Goal: Task Accomplishment & Management: Manage account settings

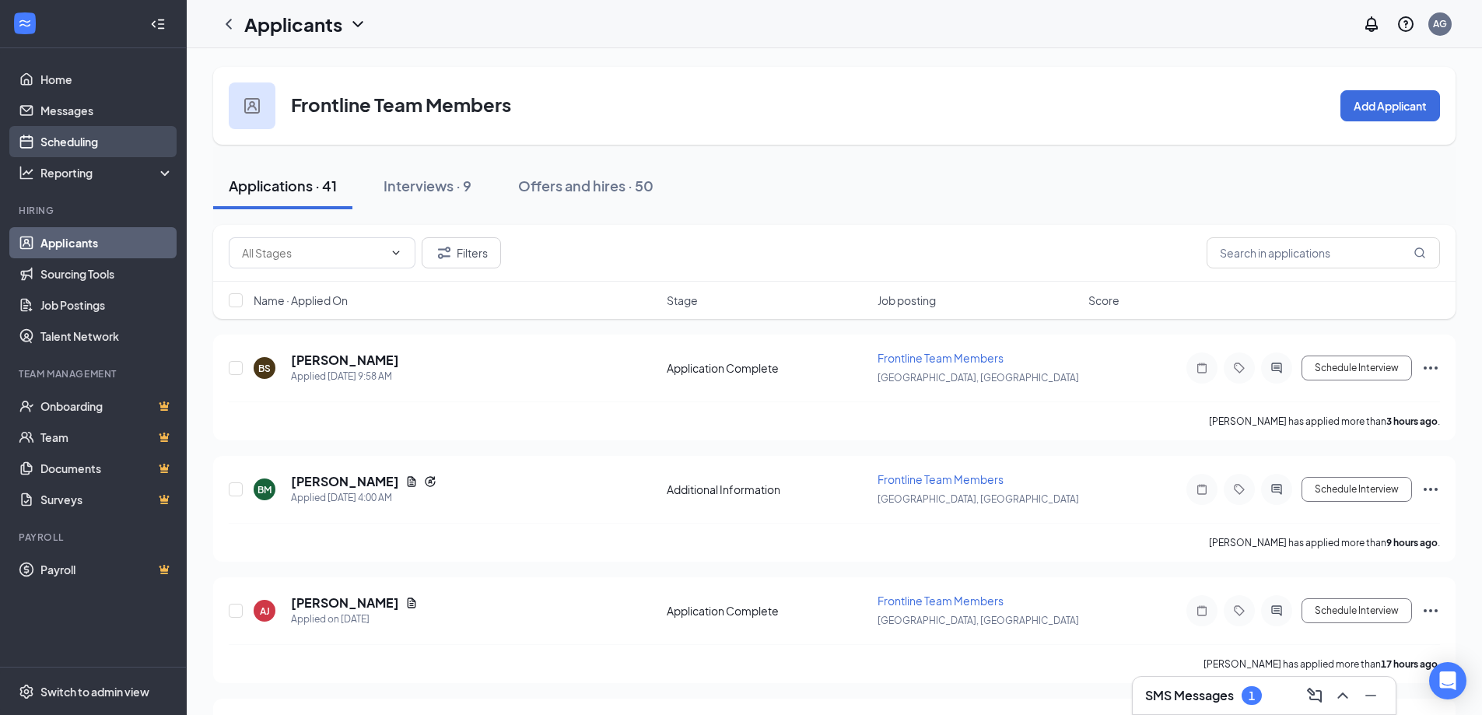
click at [74, 137] on link "Scheduling" at bounding box center [106, 141] width 133 height 31
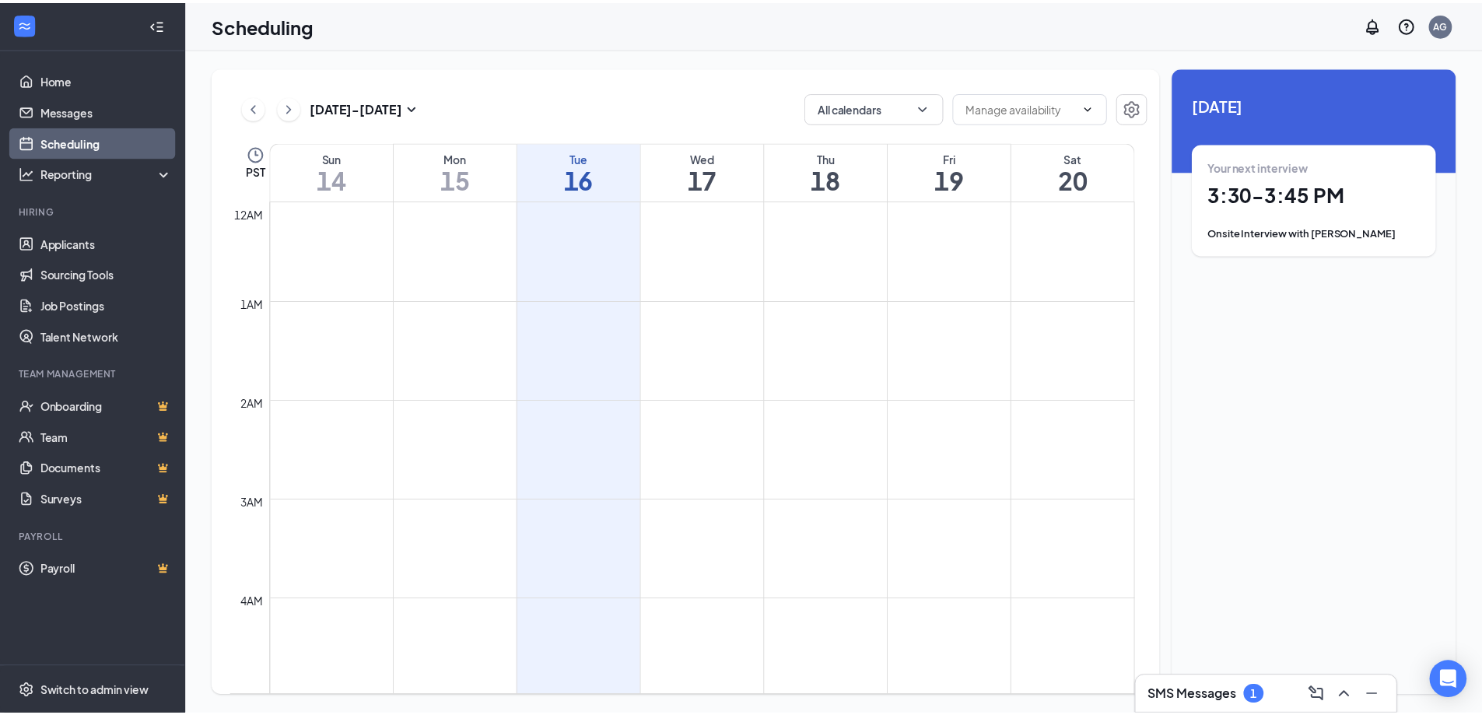
scroll to position [765, 0]
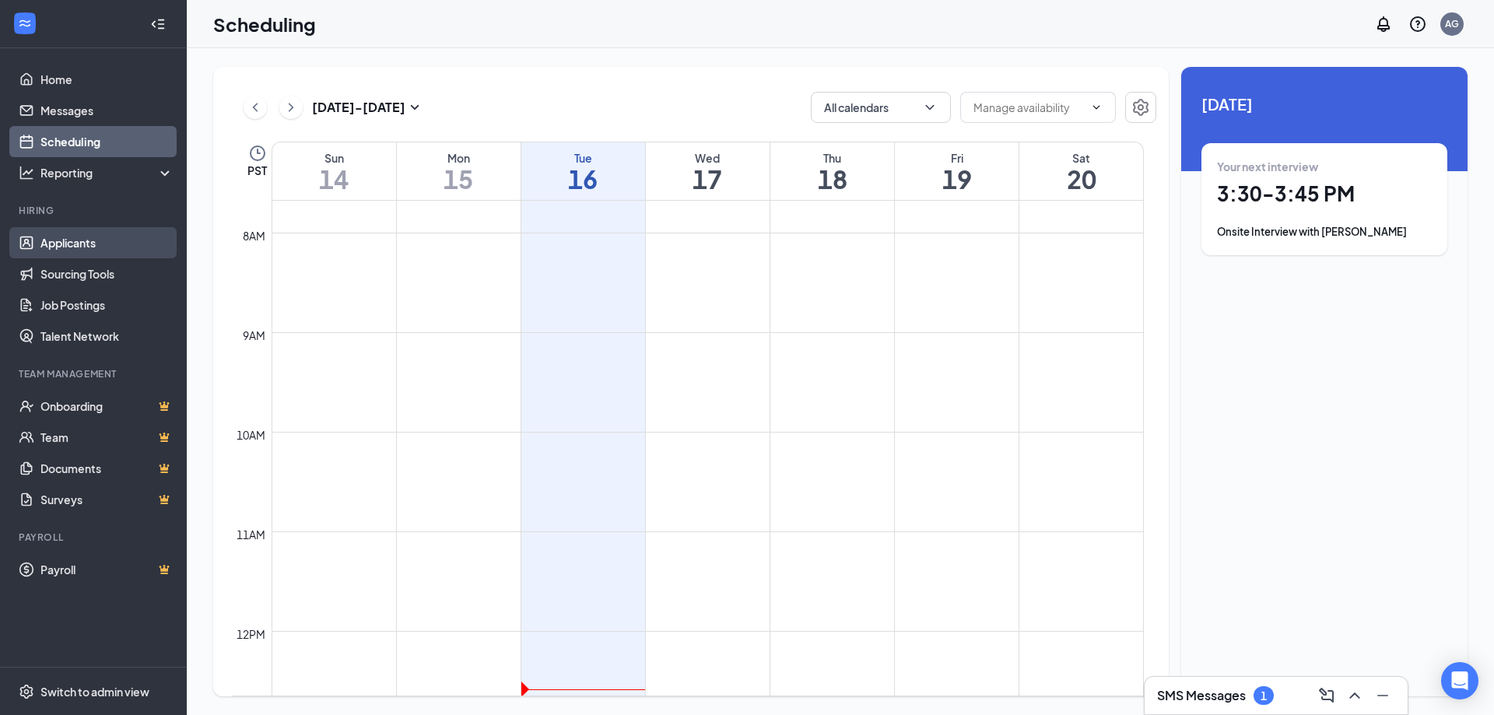
click at [87, 236] on link "Applicants" at bounding box center [106, 242] width 133 height 31
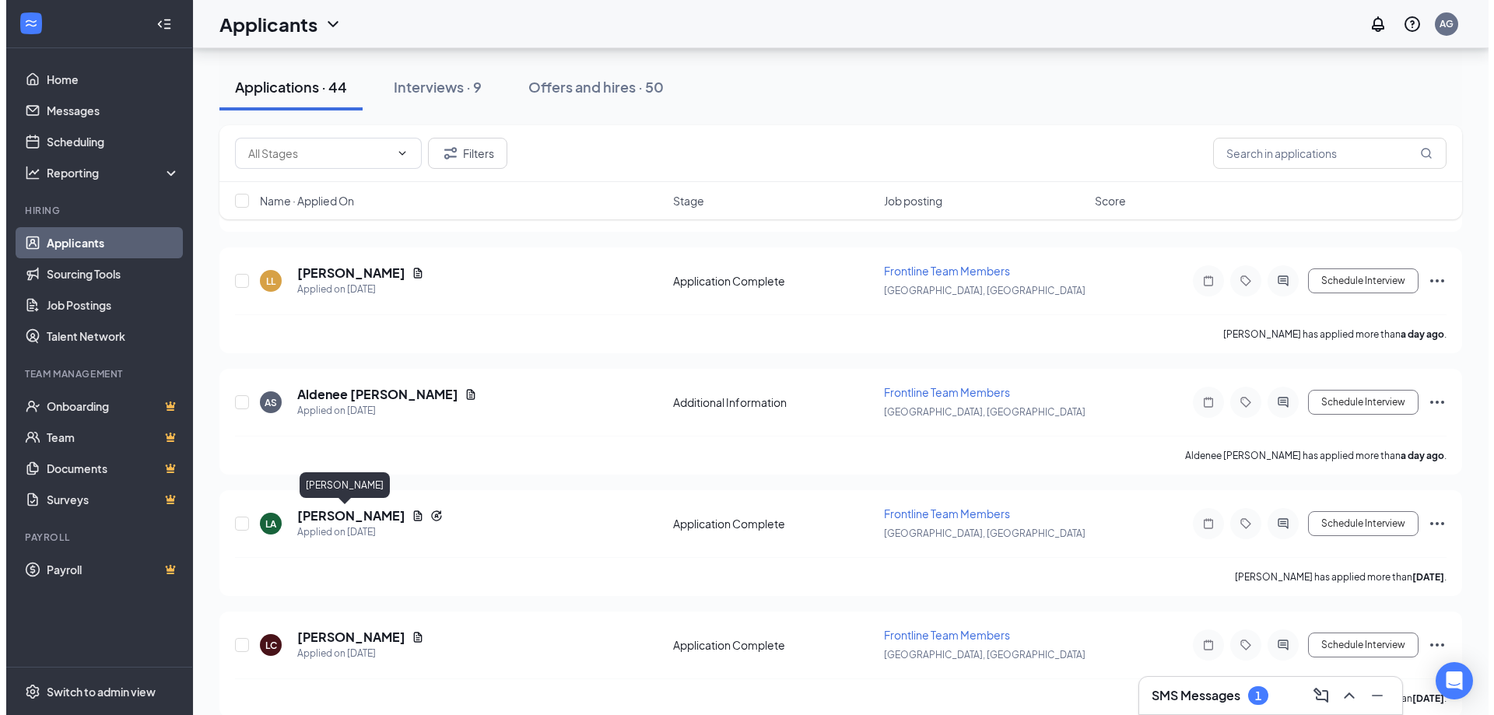
scroll to position [623, 0]
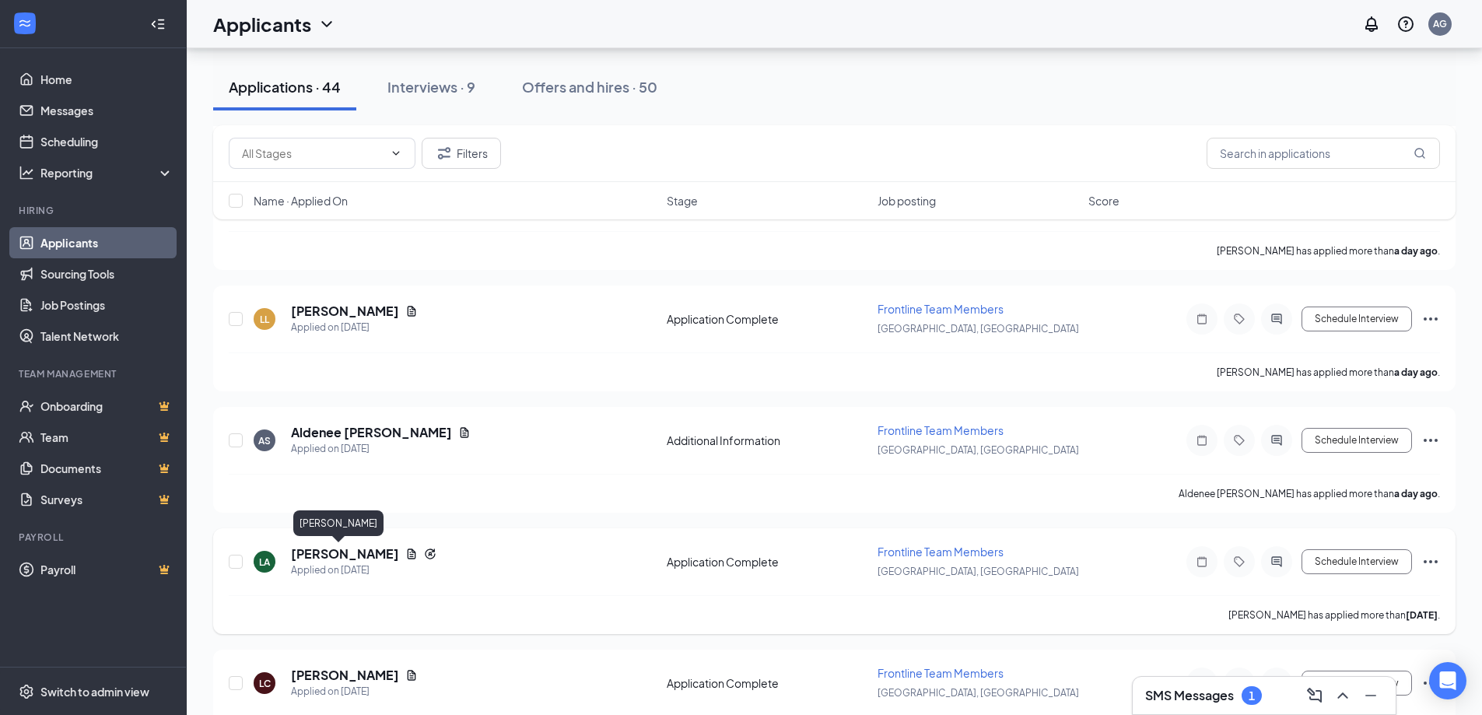
click at [330, 548] on h5 "[PERSON_NAME]" at bounding box center [345, 554] width 108 height 17
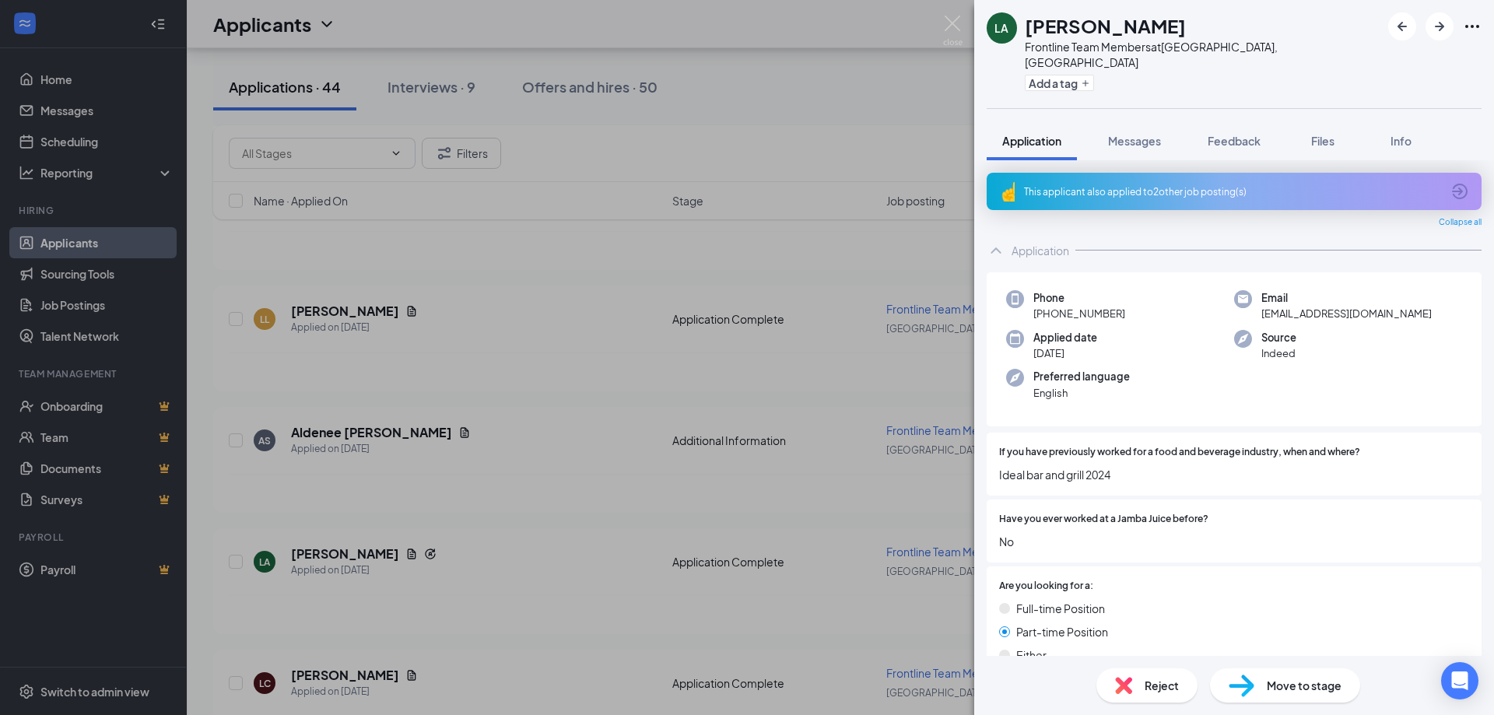
click at [1207, 185] on div "This applicant also applied to 2 other job posting(s)" at bounding box center [1232, 191] width 417 height 13
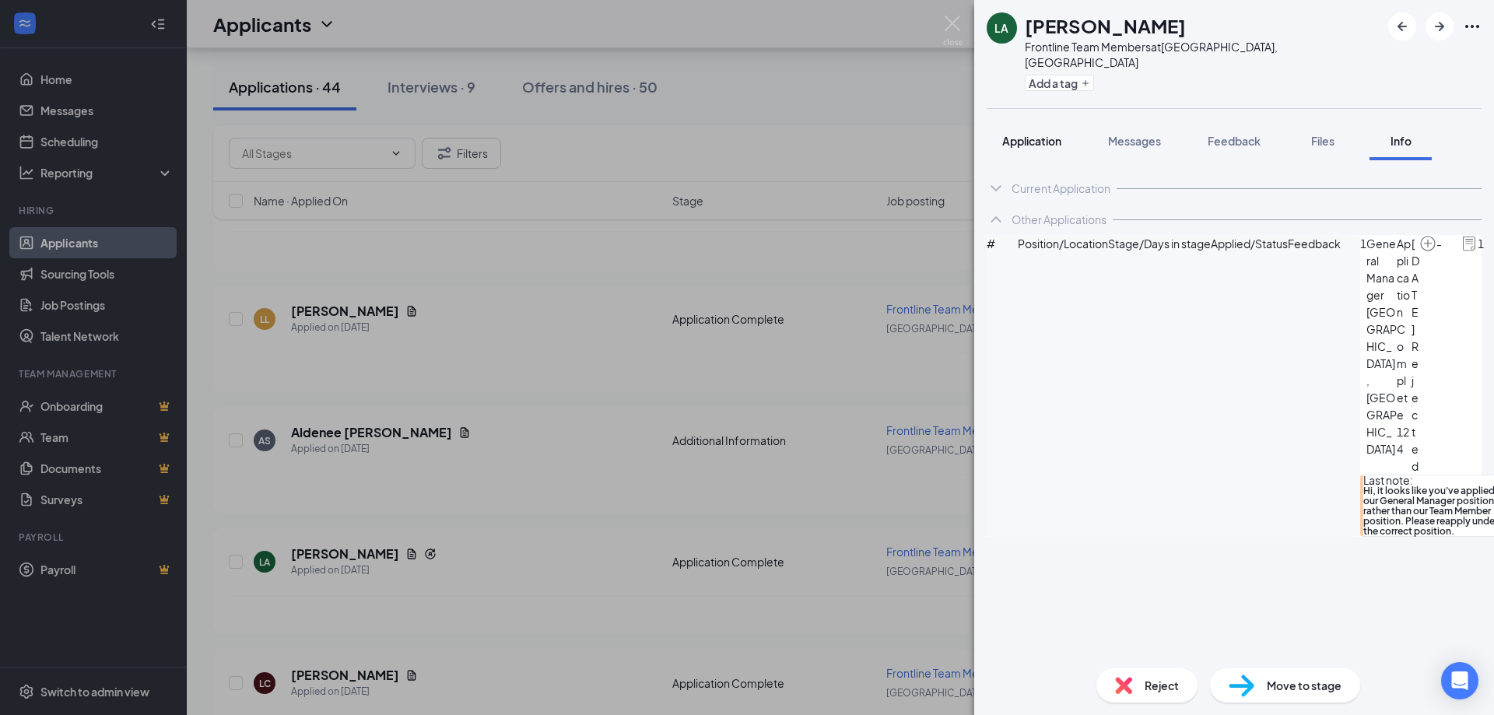
click at [1066, 144] on button "Application" at bounding box center [1032, 140] width 90 height 39
click at [1050, 134] on span "Application" at bounding box center [1031, 141] width 59 height 14
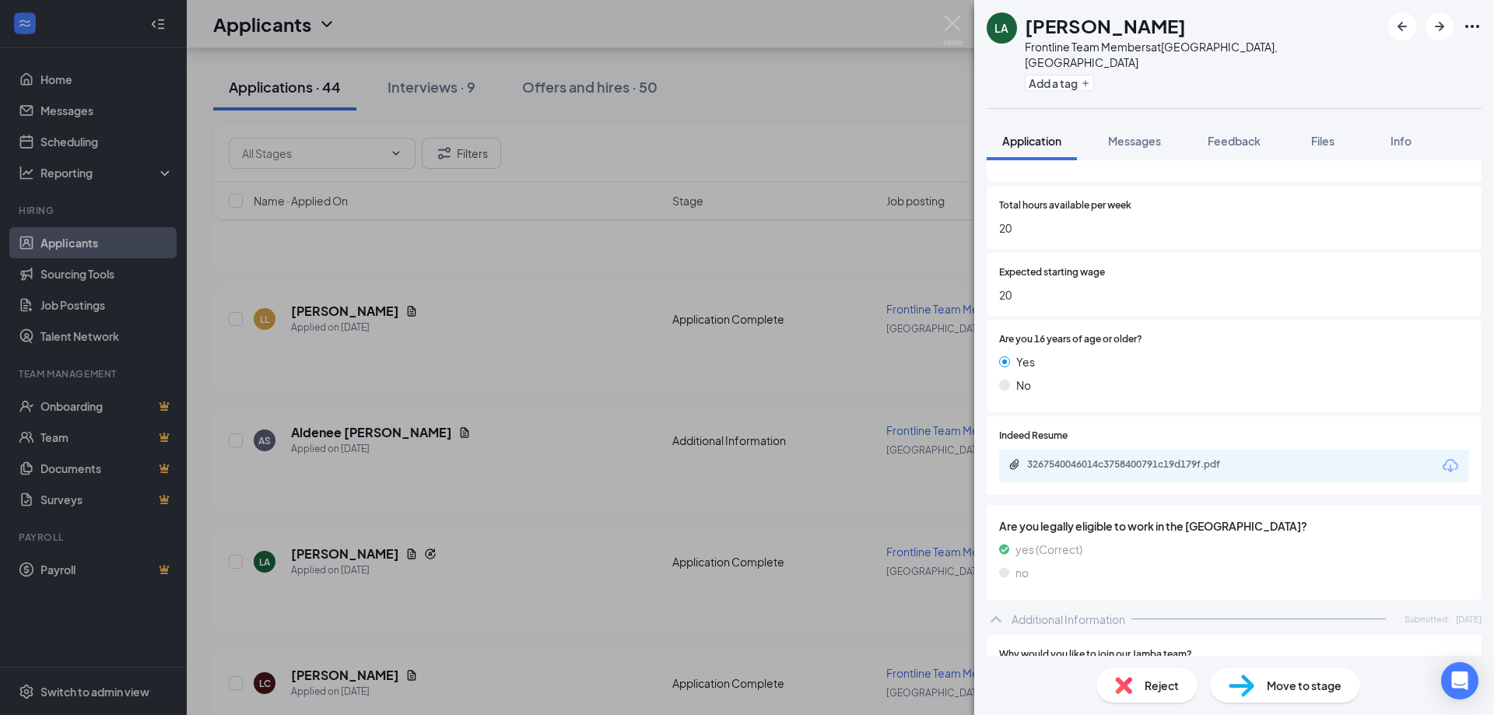
scroll to position [1012, 0]
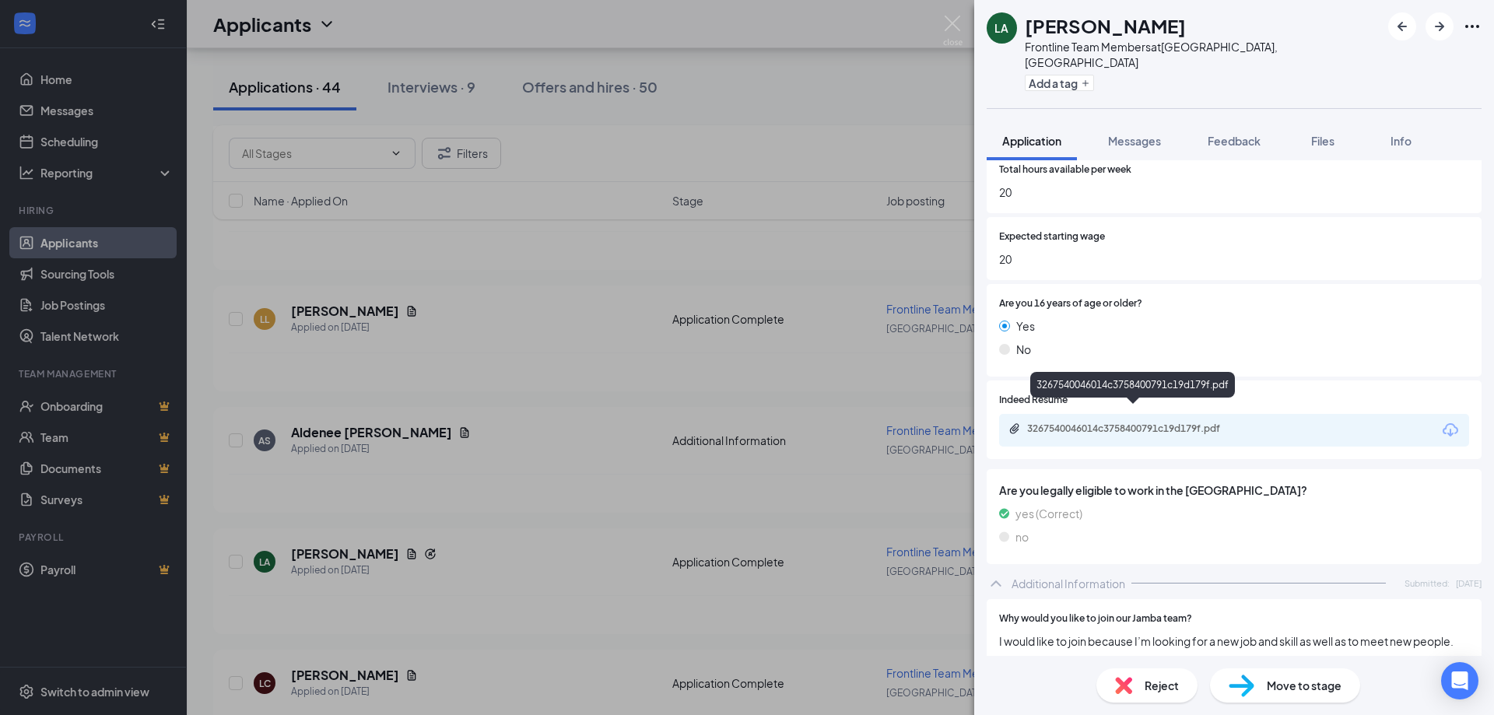
click at [1100, 423] on div "3267540046014c3758400791c19d179f.pdf" at bounding box center [1136, 429] width 218 height 12
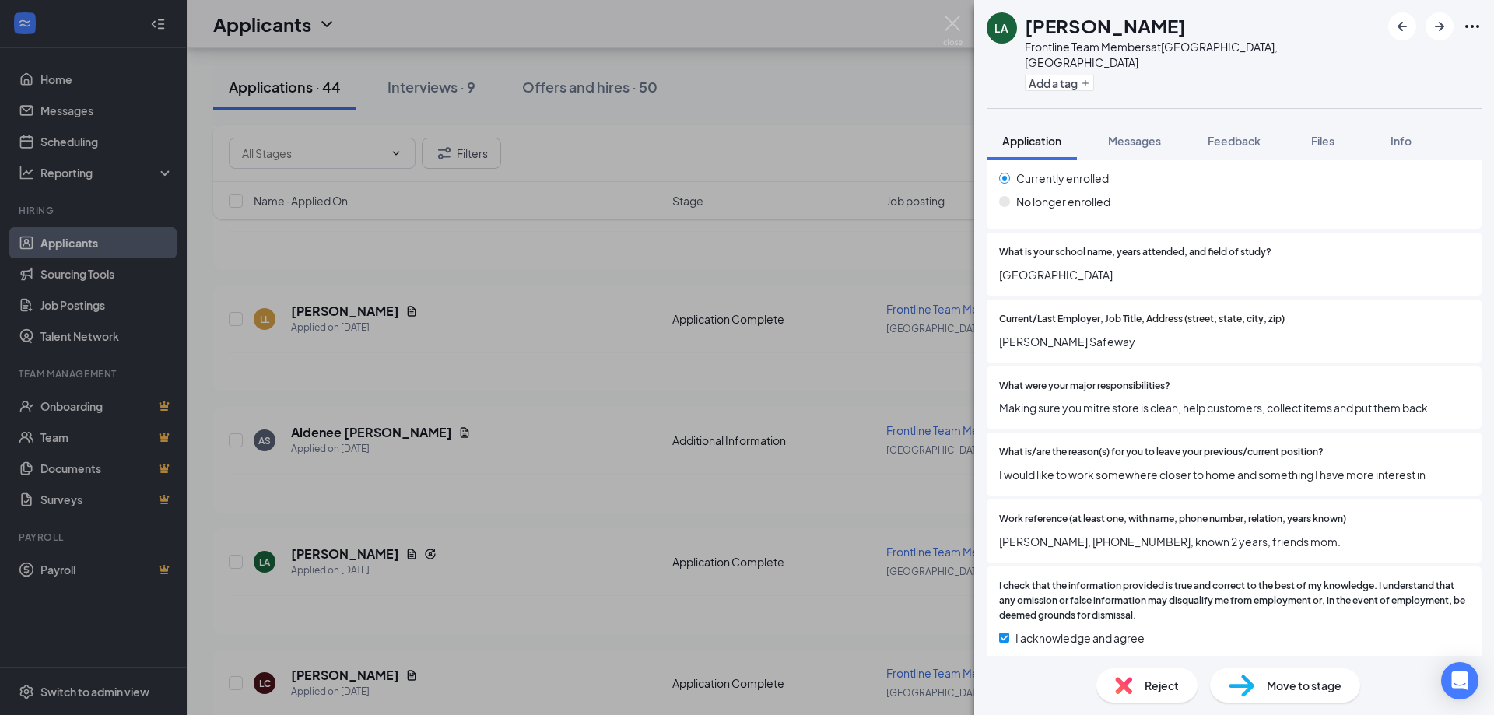
scroll to position [1909, 0]
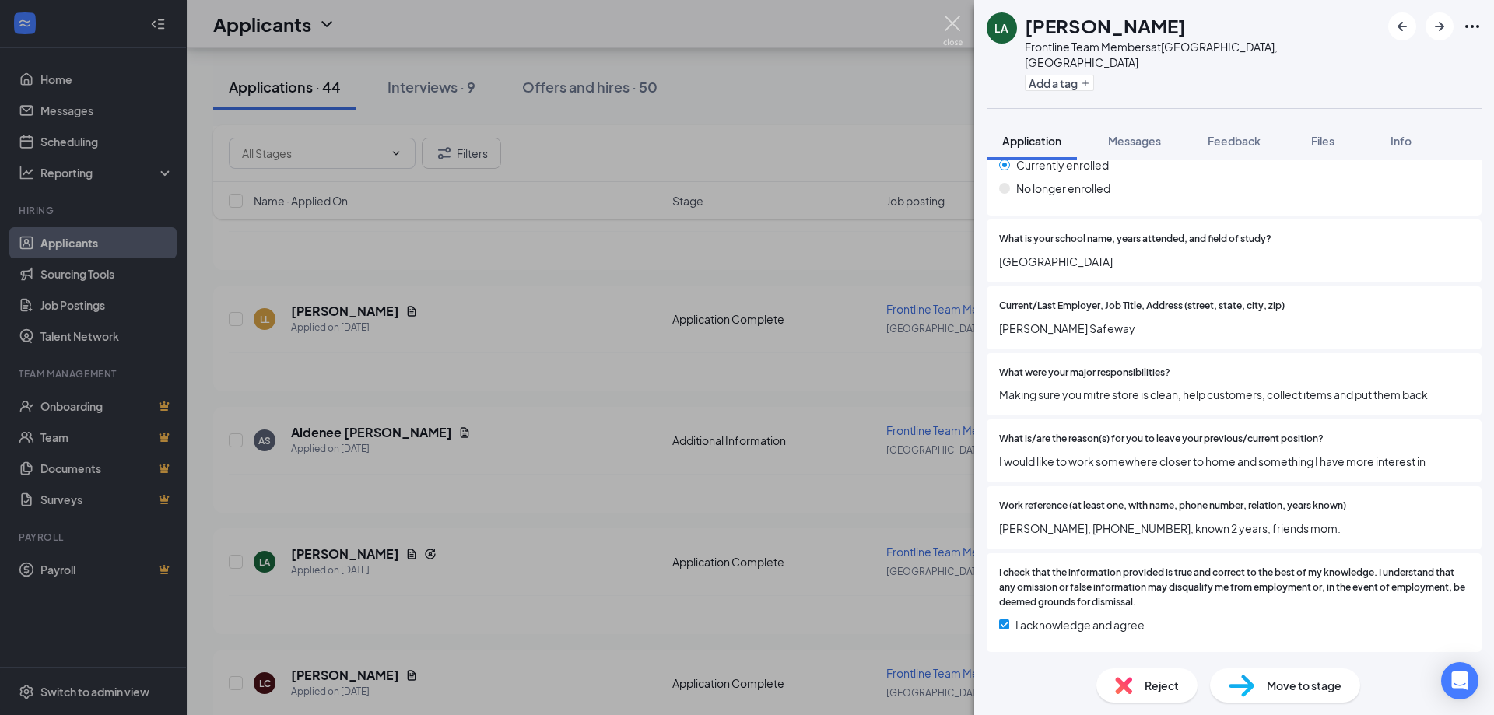
click at [953, 30] on img at bounding box center [952, 31] width 19 height 30
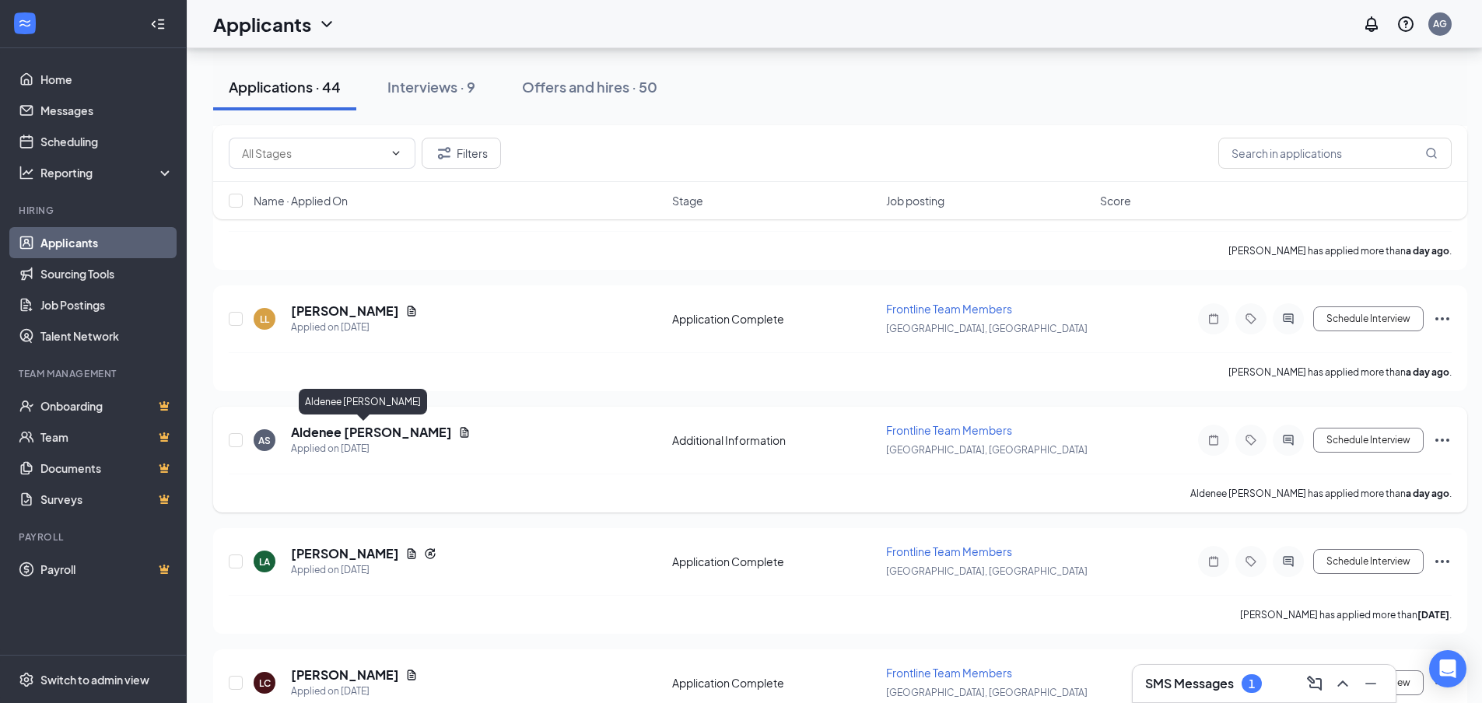
click at [374, 437] on h5 "Aldenee [PERSON_NAME]" at bounding box center [371, 432] width 161 height 17
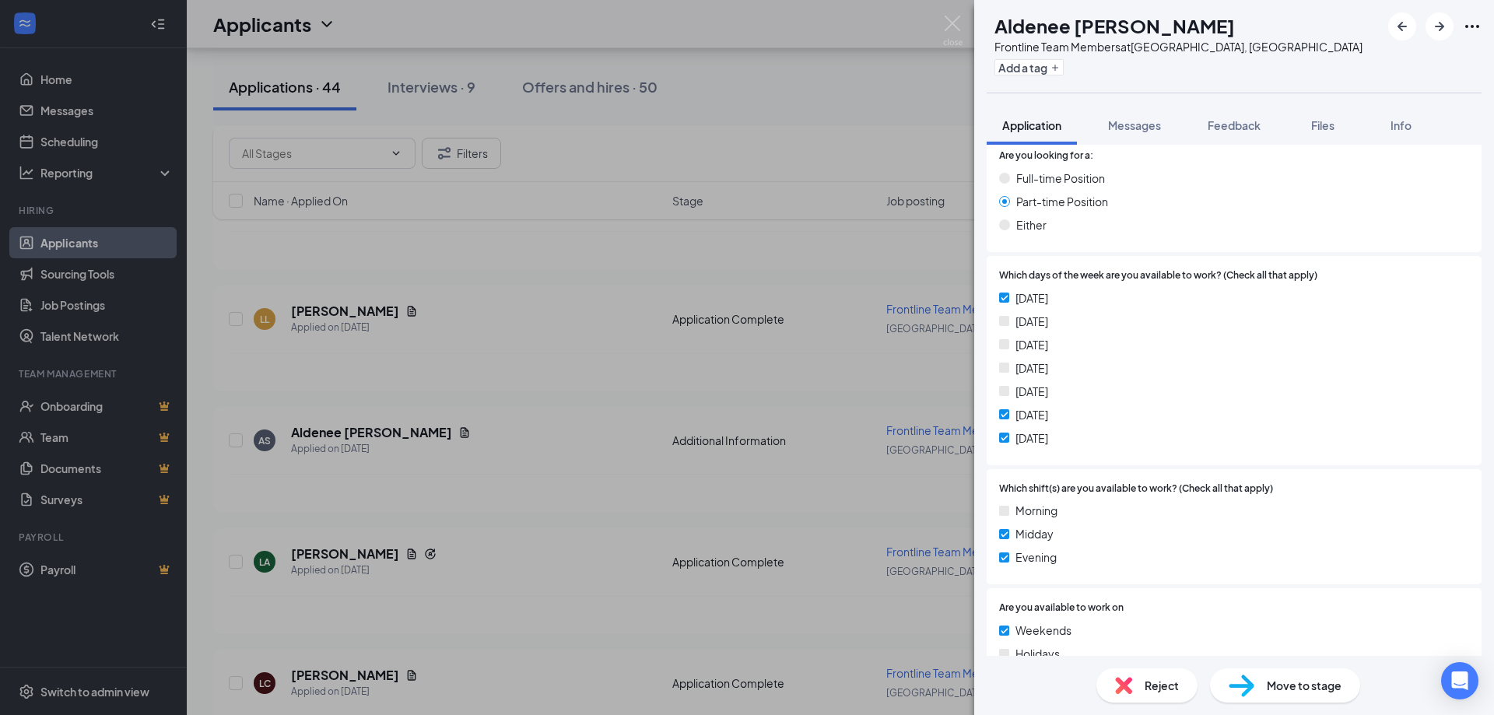
scroll to position [467, 0]
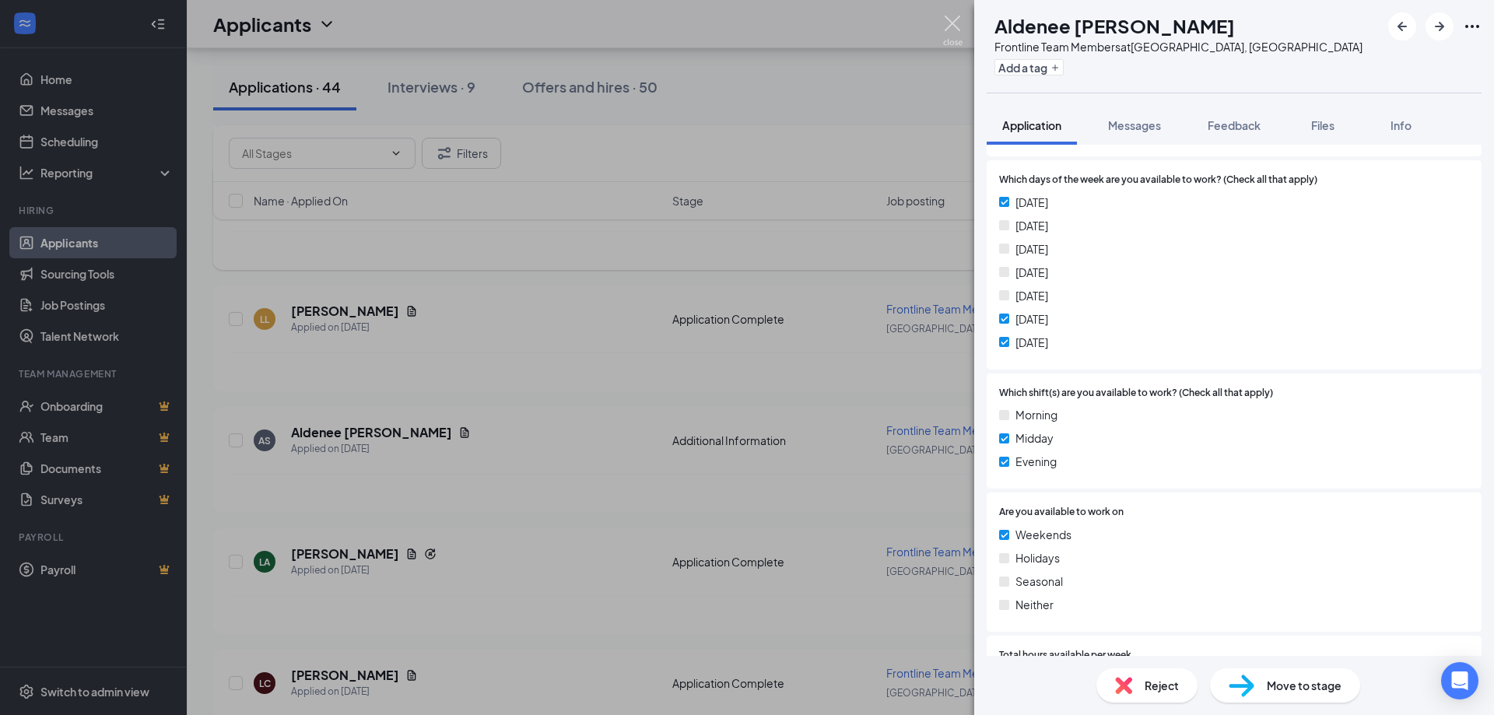
drag, startPoint x: 954, startPoint y: 24, endPoint x: 630, endPoint y: 265, distance: 403.9
click at [954, 25] on img at bounding box center [952, 31] width 19 height 30
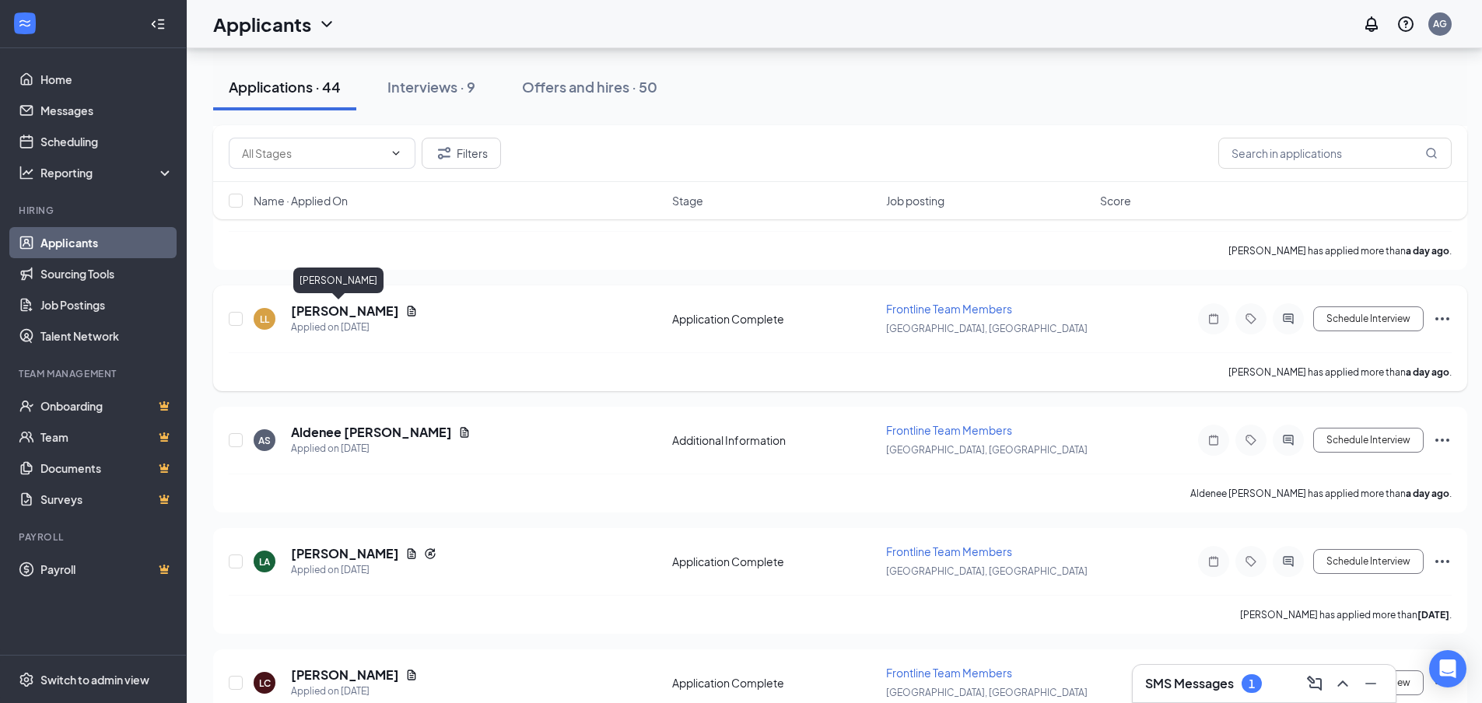
click at [296, 308] on h5 "[PERSON_NAME]" at bounding box center [345, 311] width 108 height 17
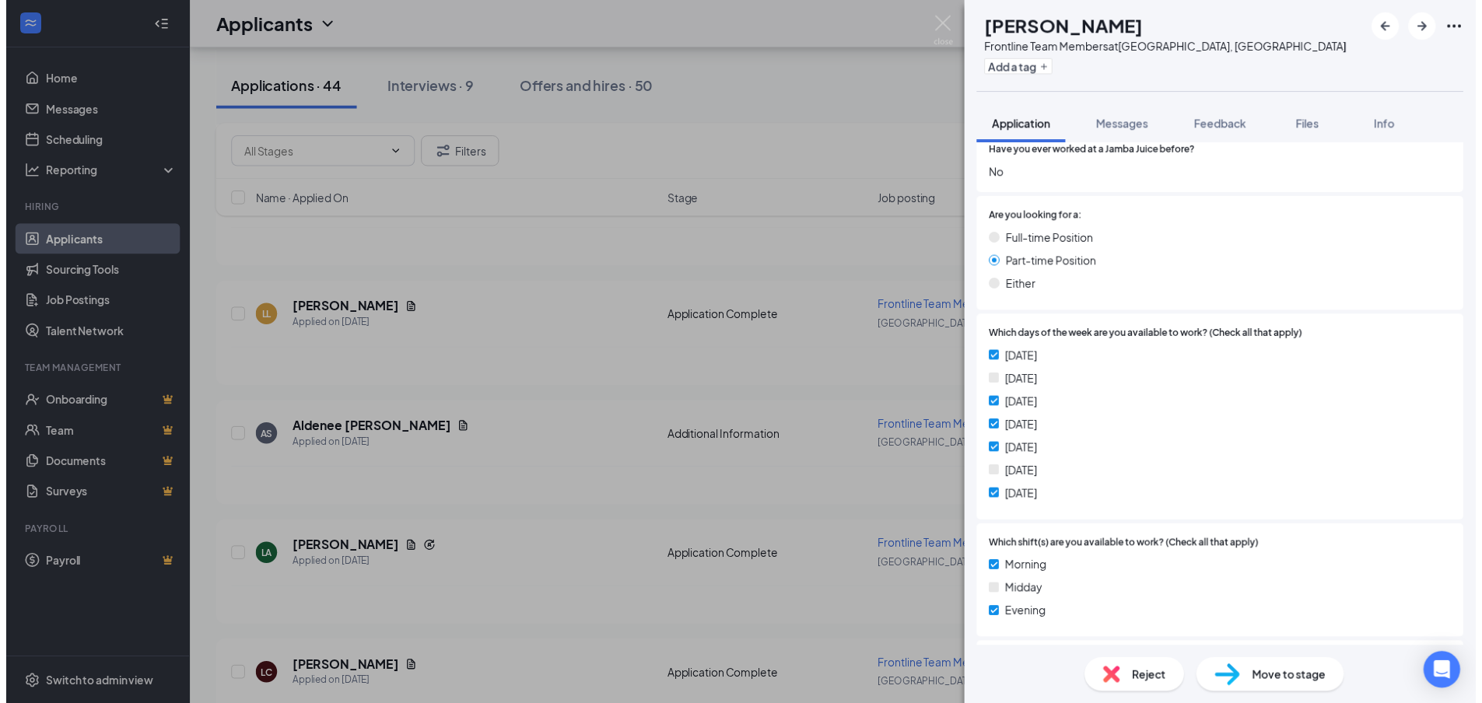
scroll to position [311, 0]
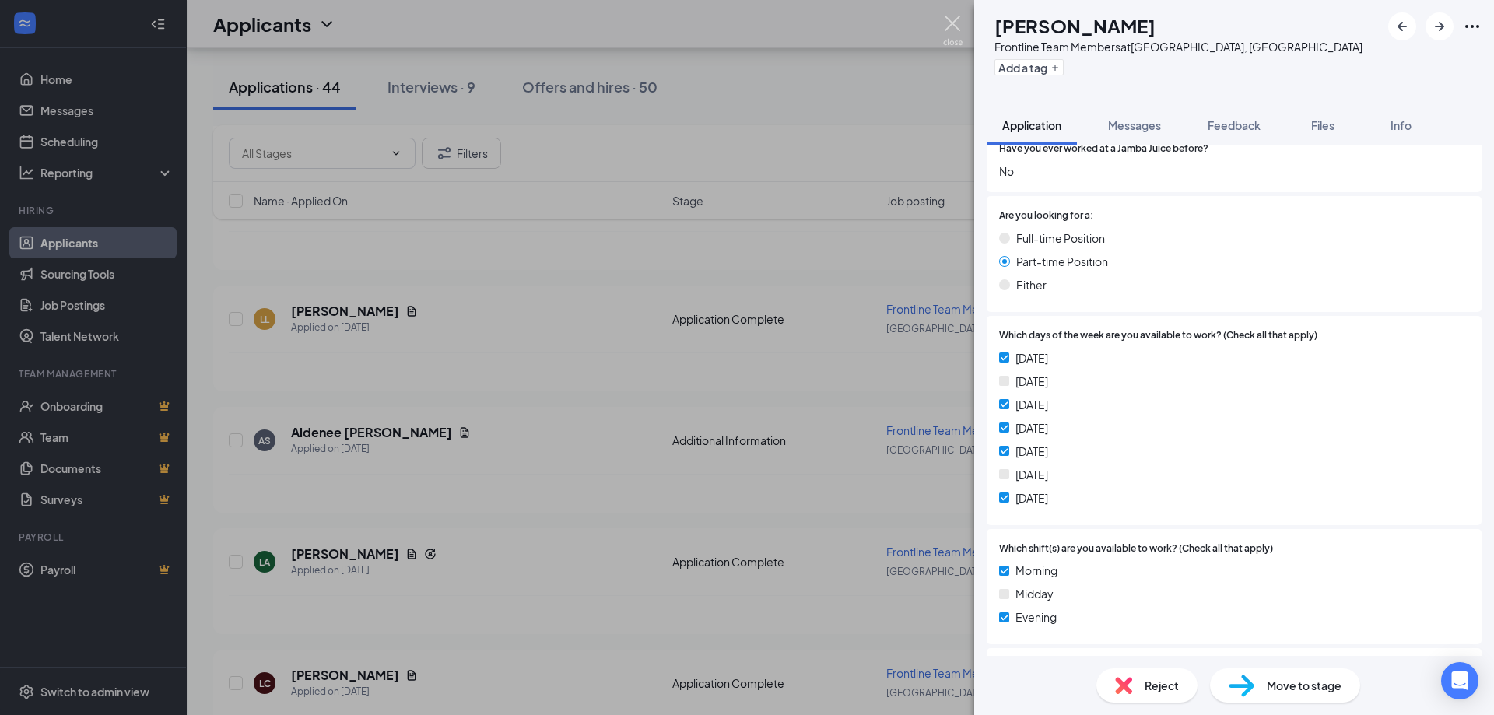
click at [961, 19] on img at bounding box center [952, 31] width 19 height 30
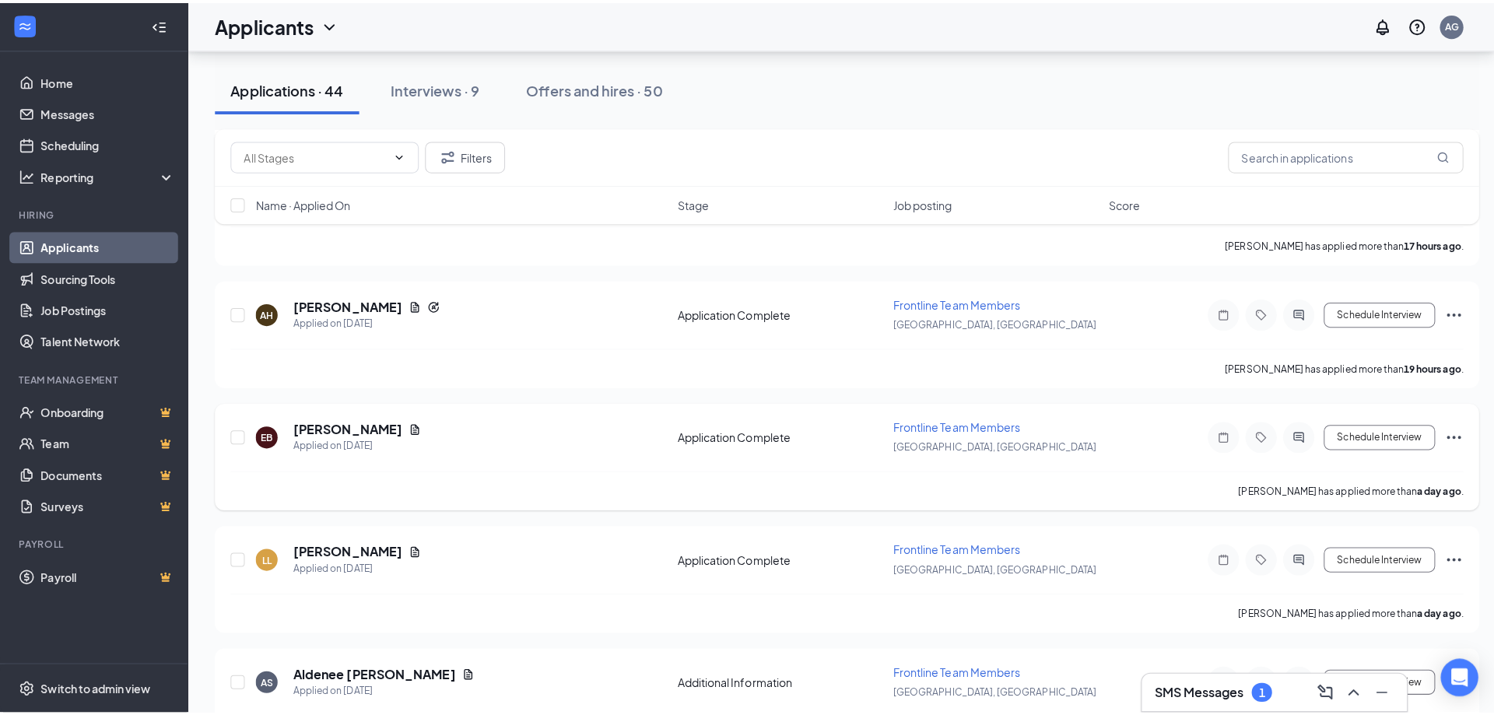
scroll to position [311, 0]
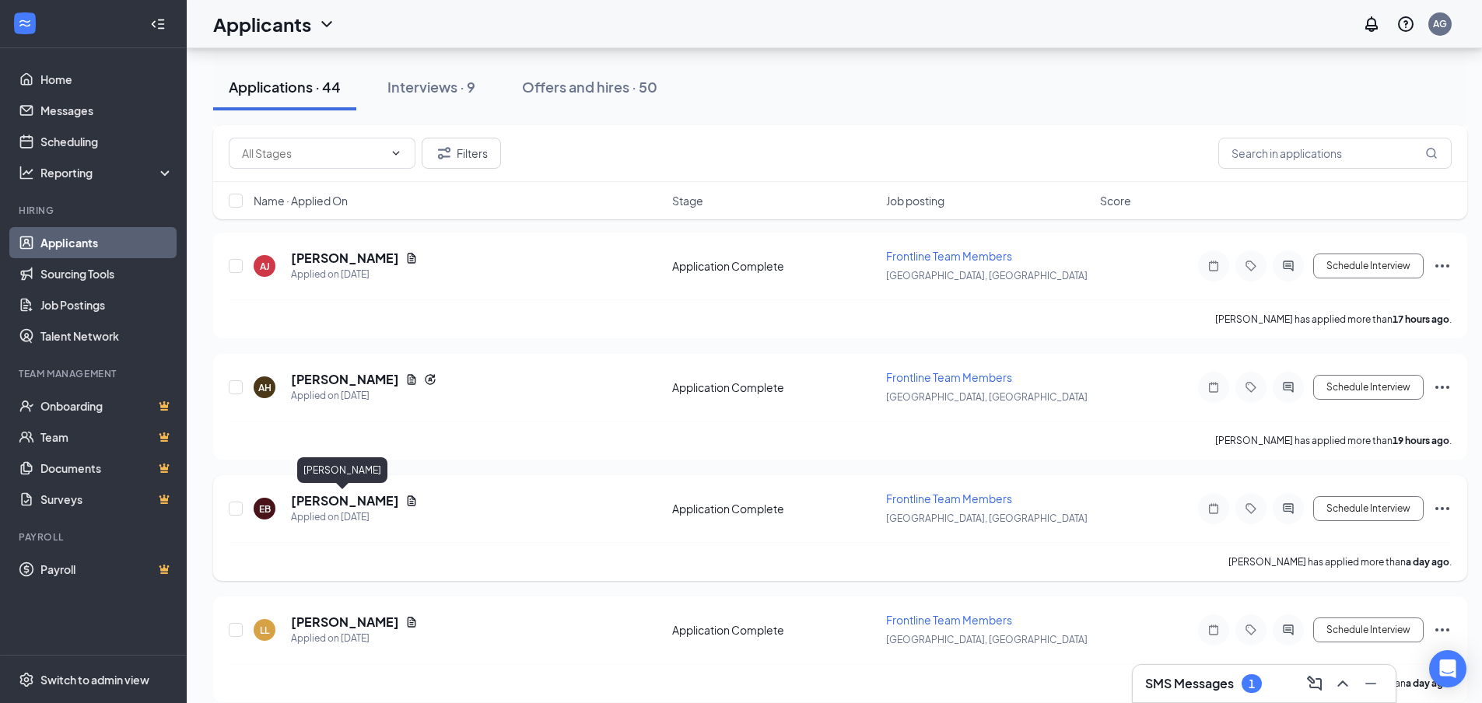
click at [343, 500] on h5 "[PERSON_NAME]" at bounding box center [345, 501] width 108 height 17
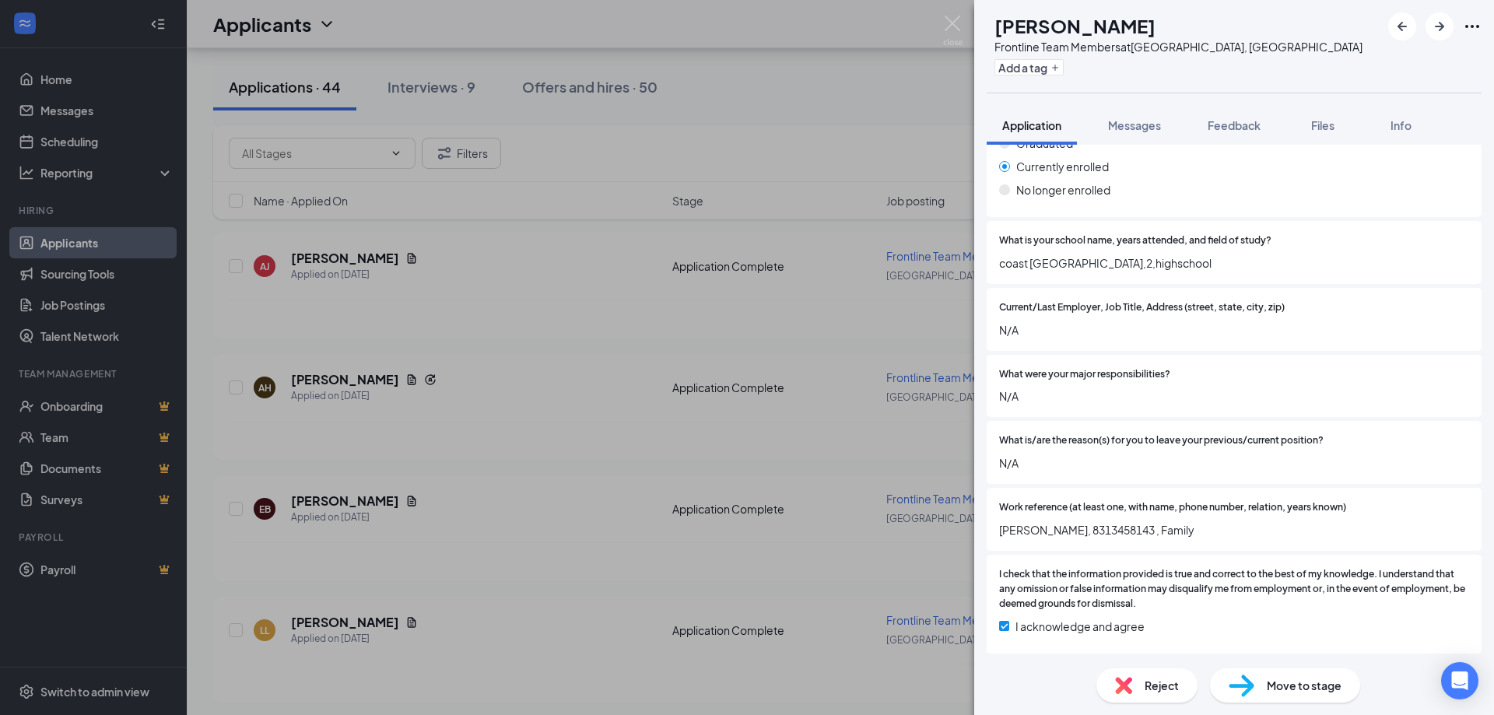
scroll to position [1882, 0]
click at [946, 20] on img at bounding box center [952, 31] width 19 height 30
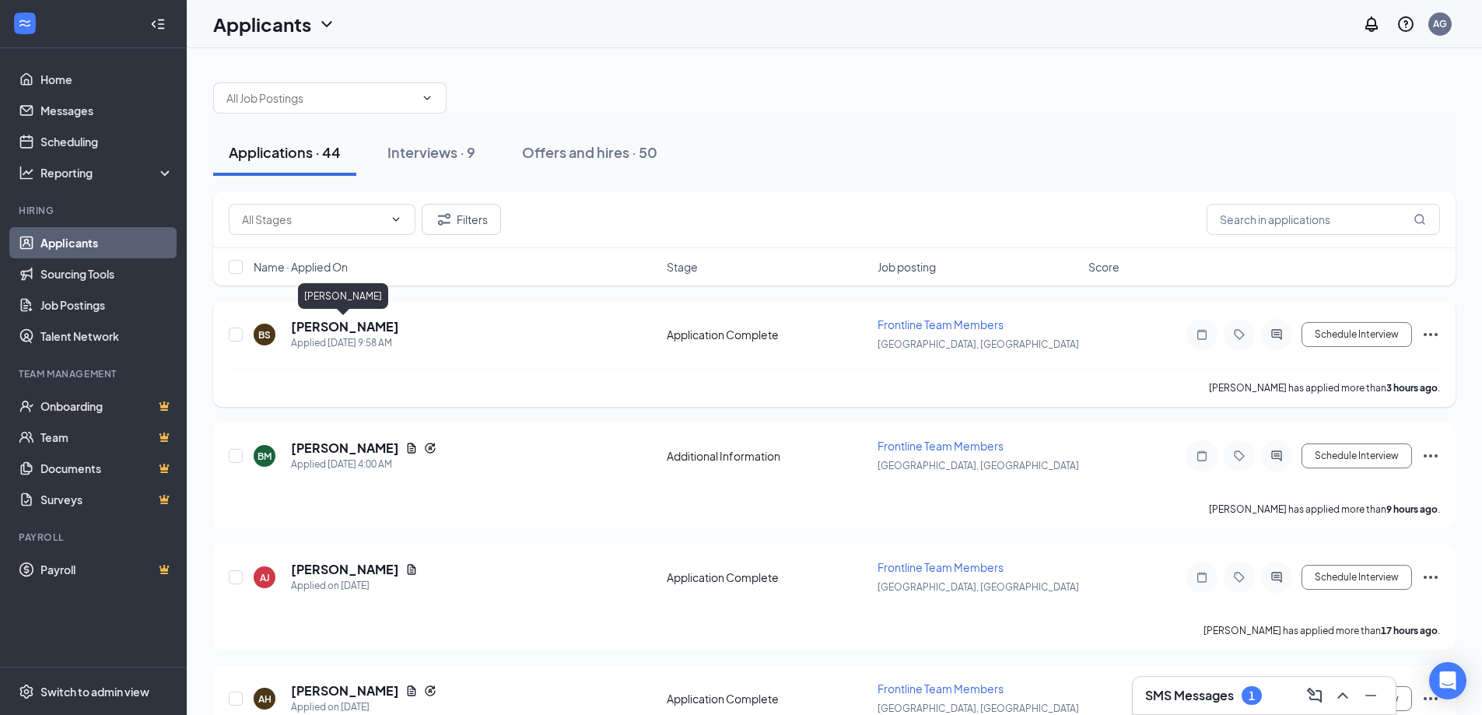
click at [361, 329] on h5 "[PERSON_NAME]" at bounding box center [345, 326] width 108 height 17
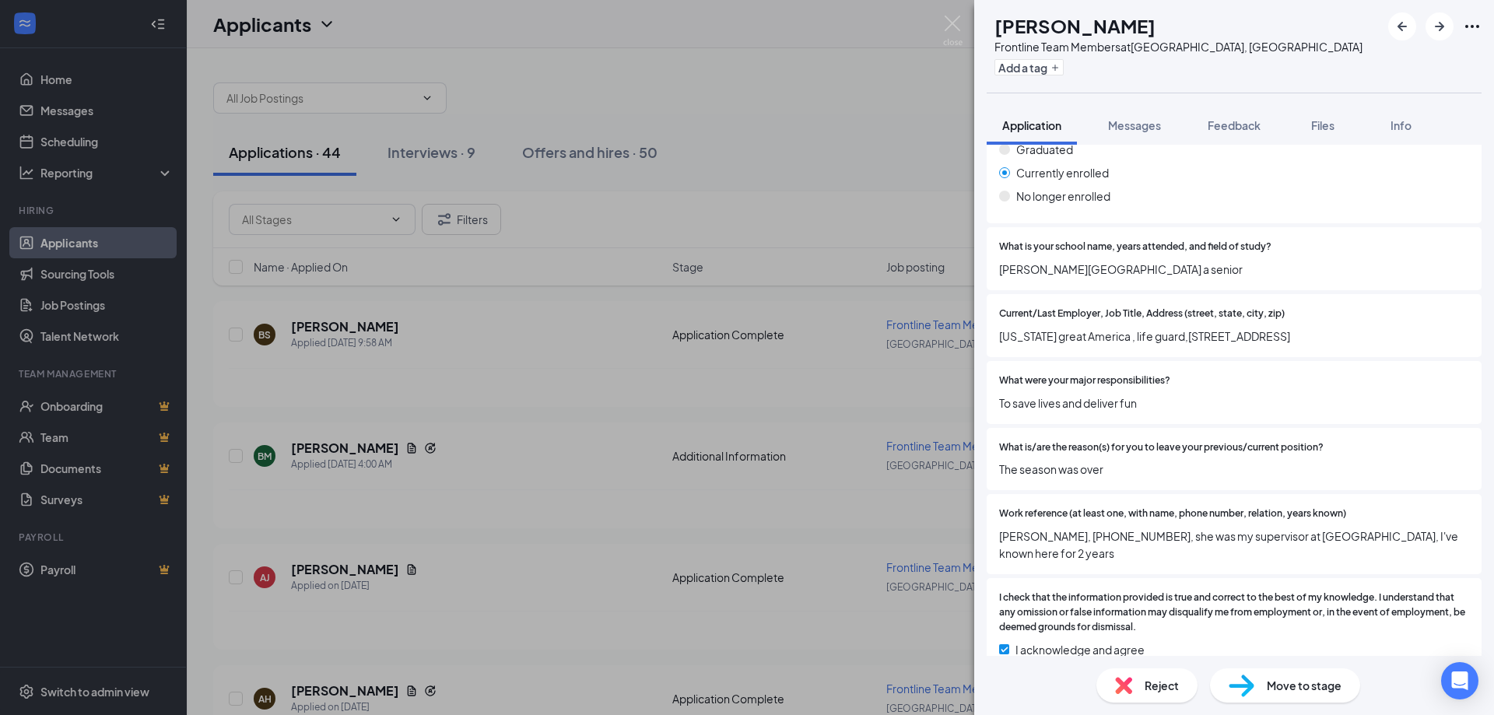
scroll to position [1815, 0]
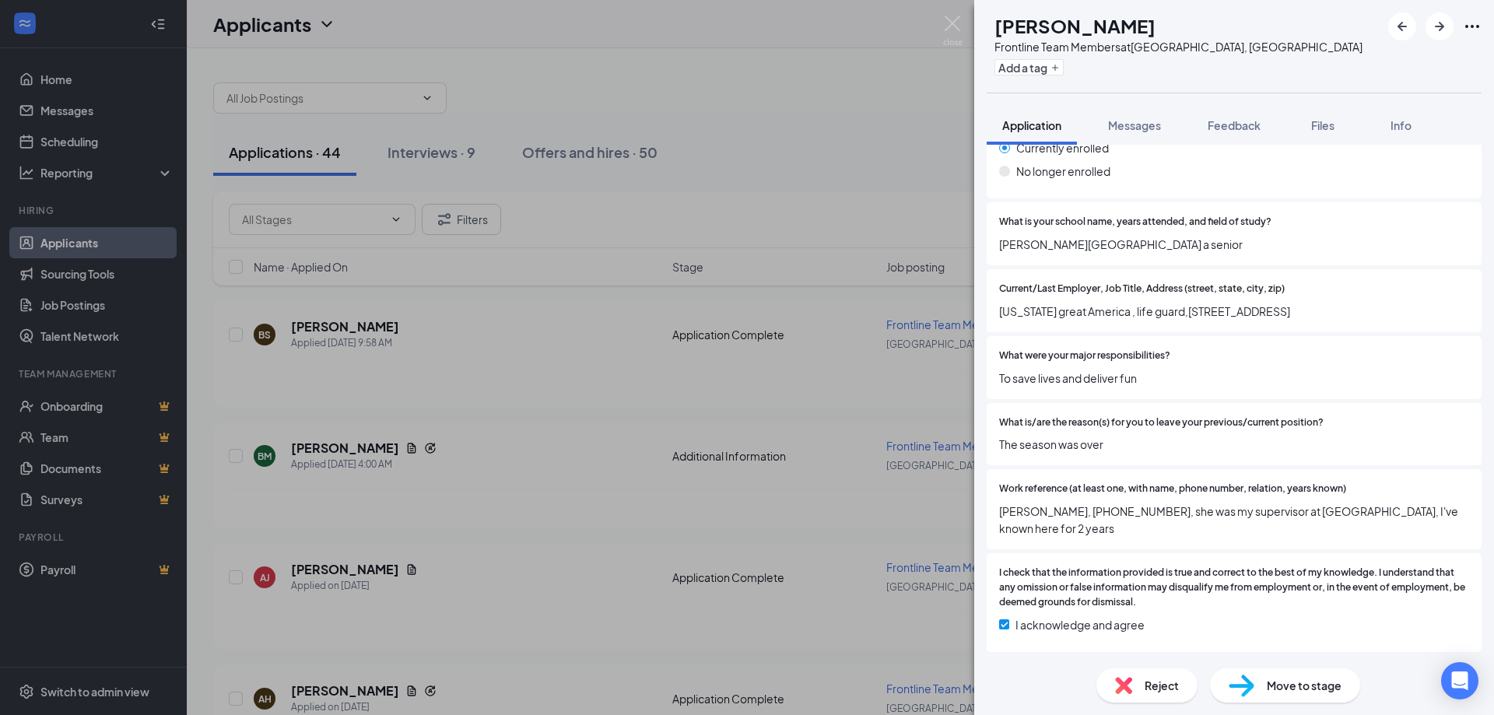
drag, startPoint x: 965, startPoint y: 32, endPoint x: 953, endPoint y: 26, distance: 13.2
click at [963, 31] on div "BS [PERSON_NAME] Frontline Team Members at [GEOGRAPHIC_DATA], [GEOGRAPHIC_DATA]…" at bounding box center [747, 357] width 1494 height 715
click at [954, 25] on div "Applicants AG" at bounding box center [840, 24] width 1307 height 48
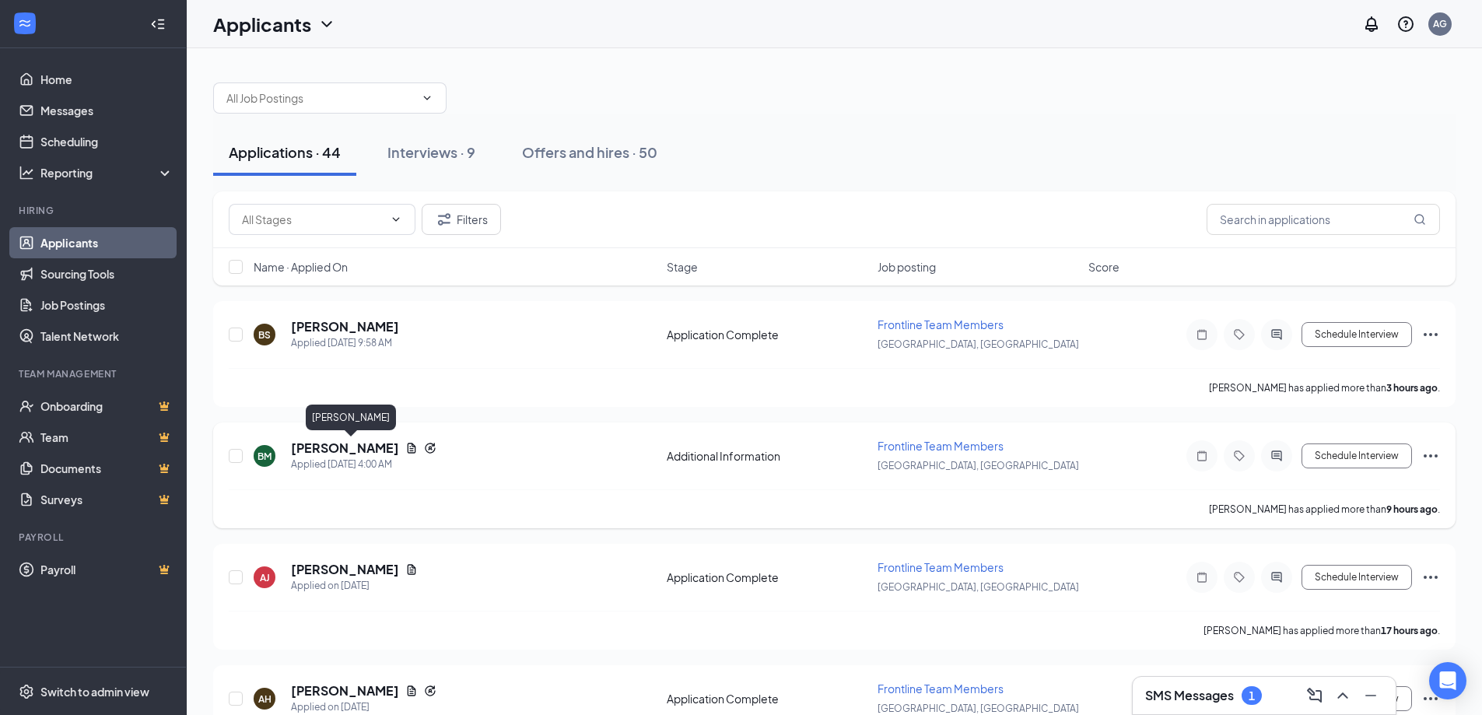
click at [372, 447] on h5 "[PERSON_NAME]" at bounding box center [345, 448] width 108 height 17
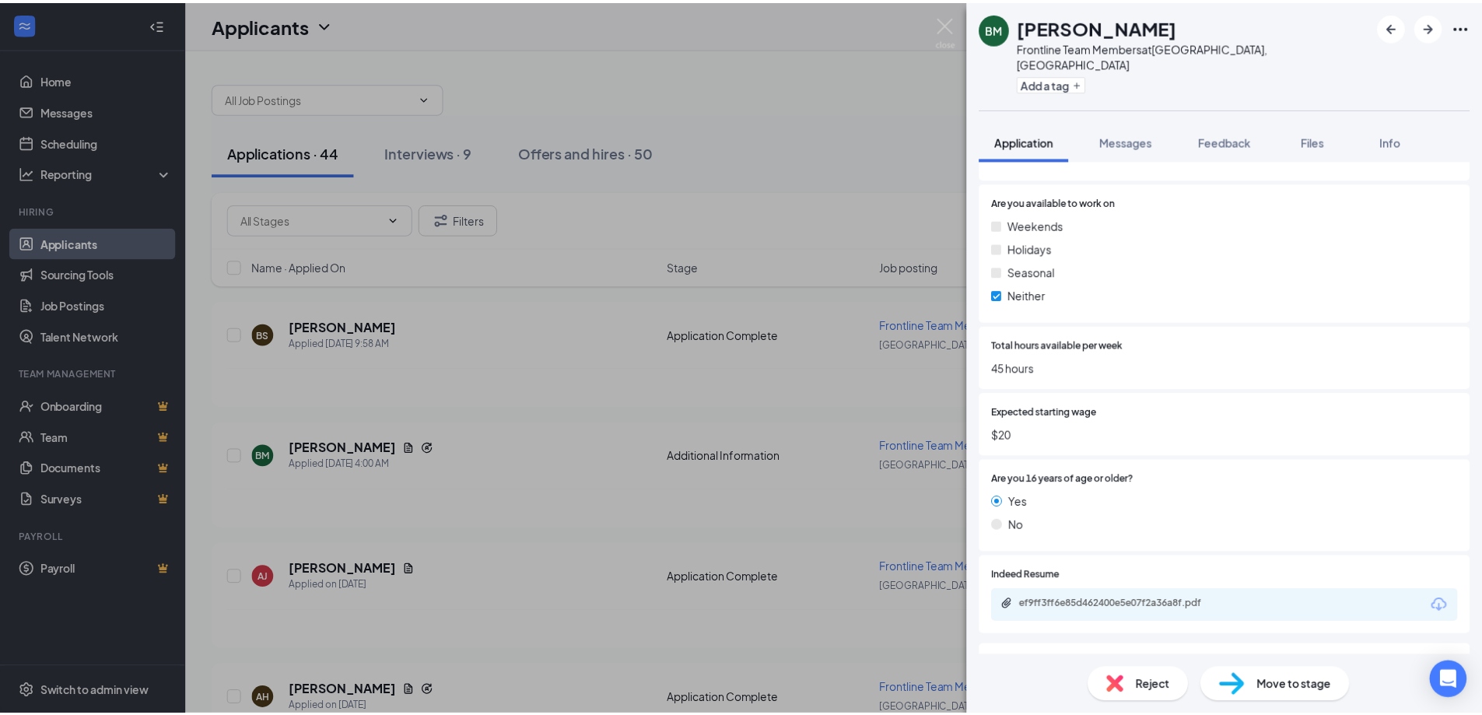
scroll to position [934, 0]
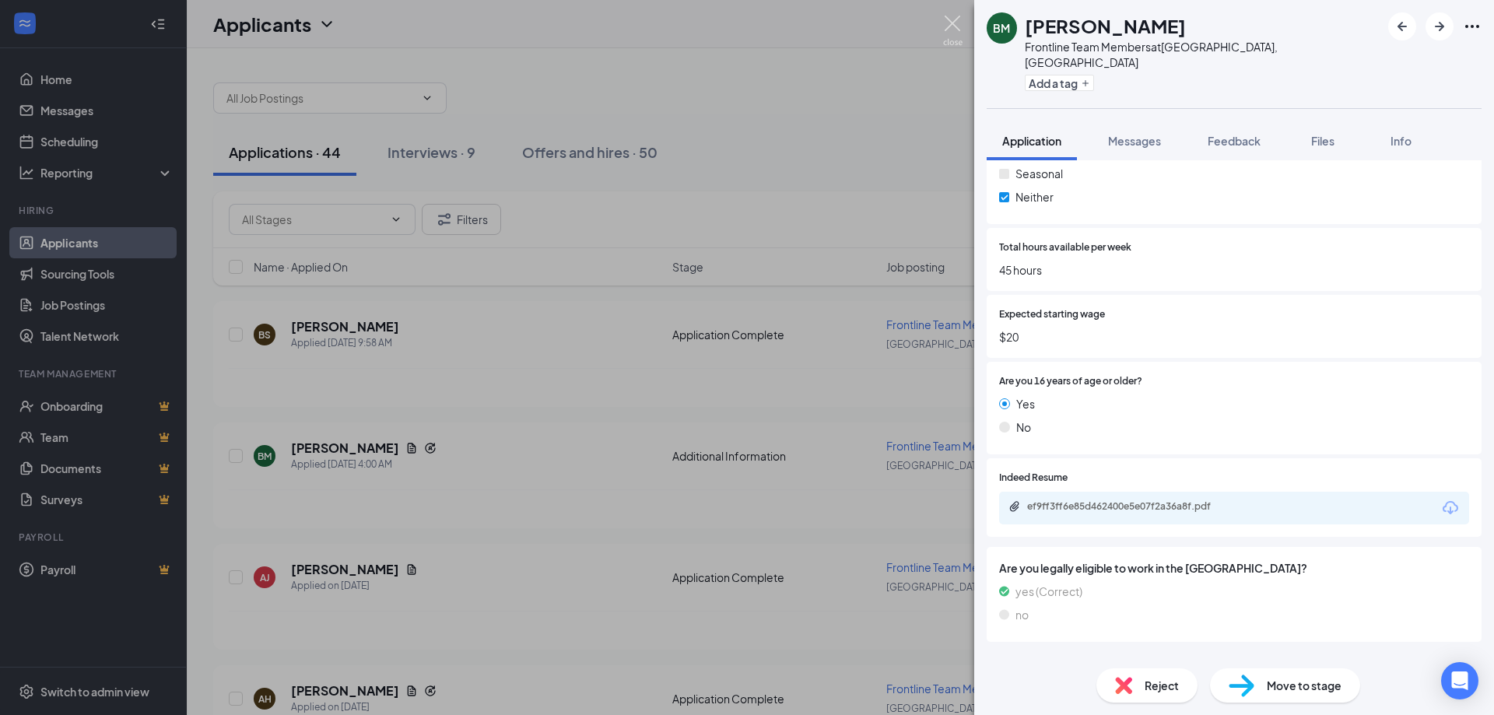
drag, startPoint x: 956, startPoint y: 26, endPoint x: 875, endPoint y: 113, distance: 118.4
click at [956, 25] on img at bounding box center [952, 31] width 19 height 30
